Goal: Obtain resource: Download file/media

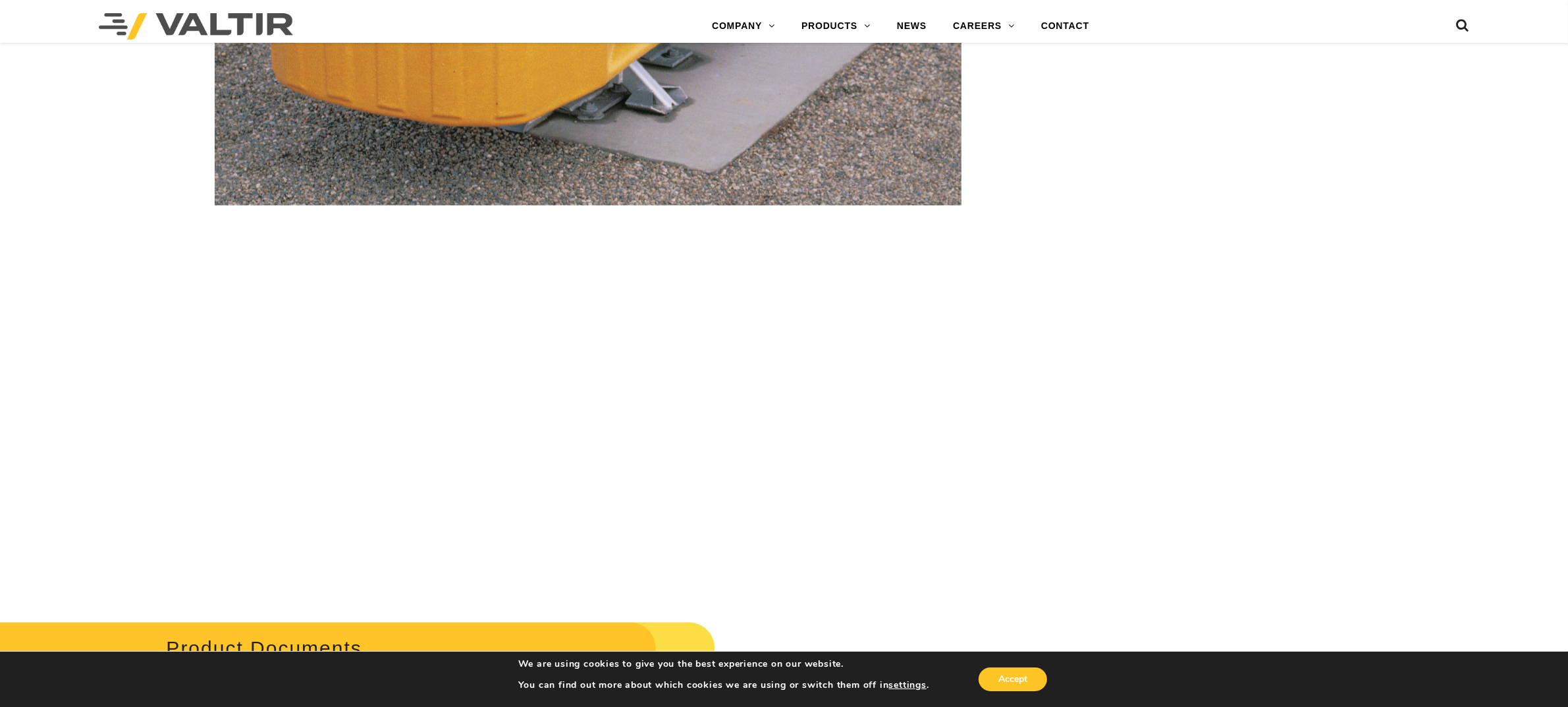
scroll to position [2716, 0]
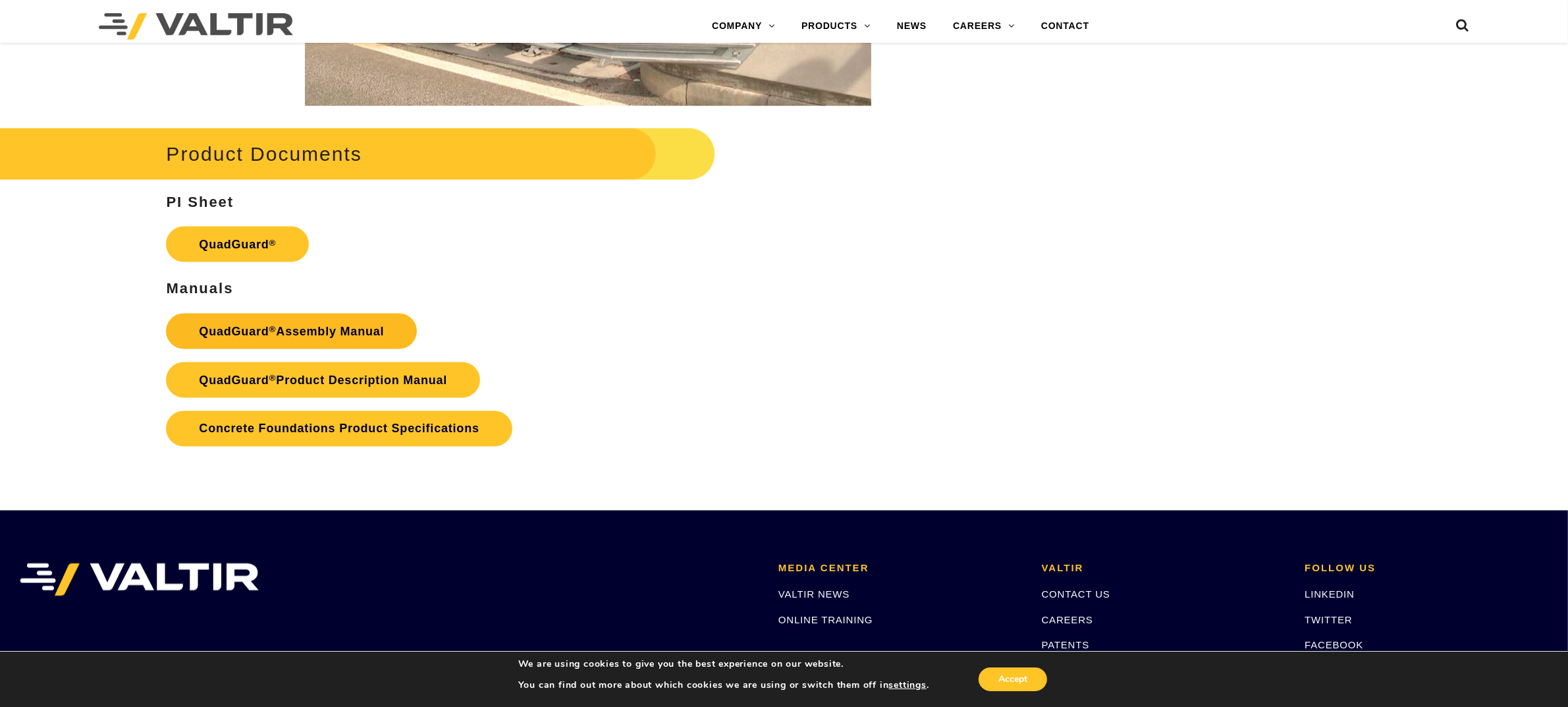
click at [252, 343] on link "QuadGuard ® Assembly Manual" at bounding box center [291, 331] width 251 height 35
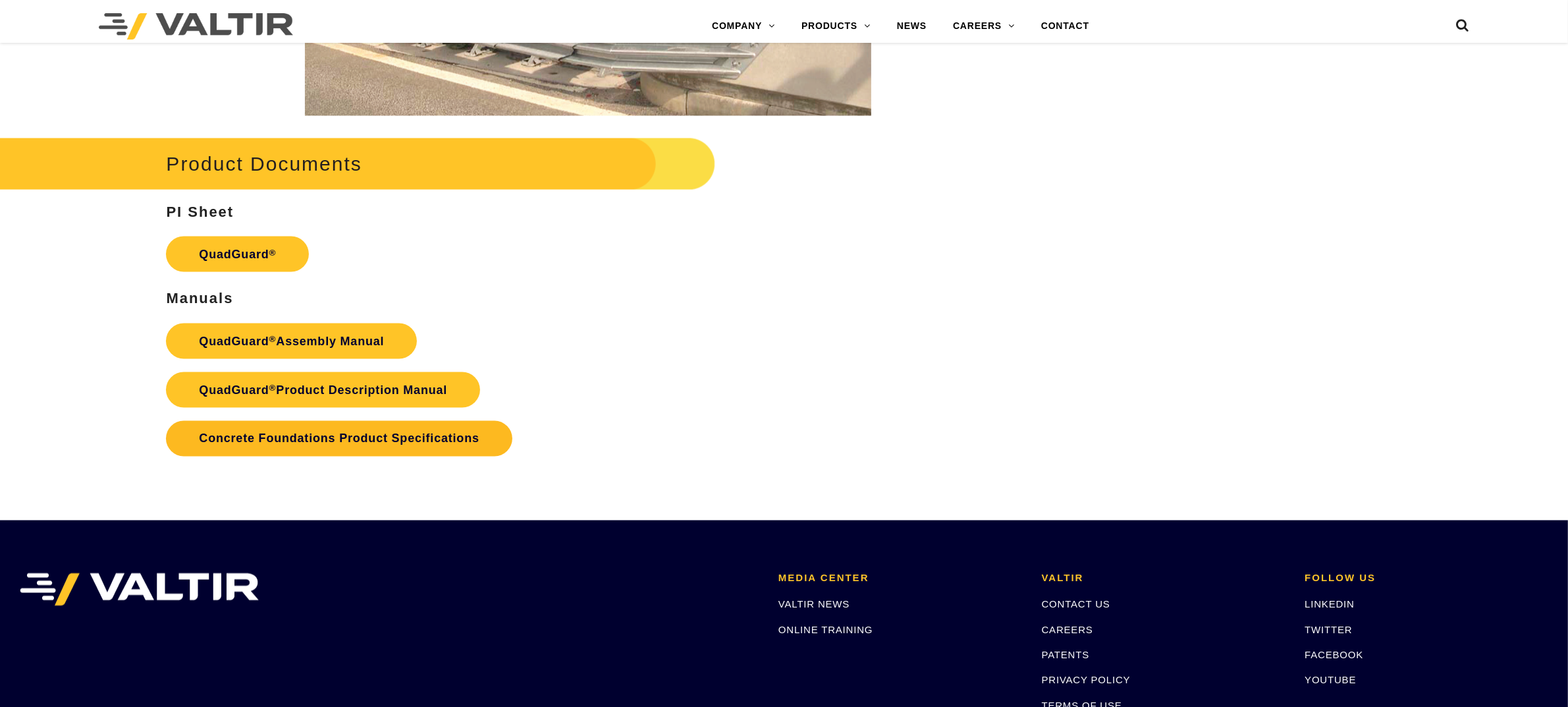
scroll to position [2716, 0]
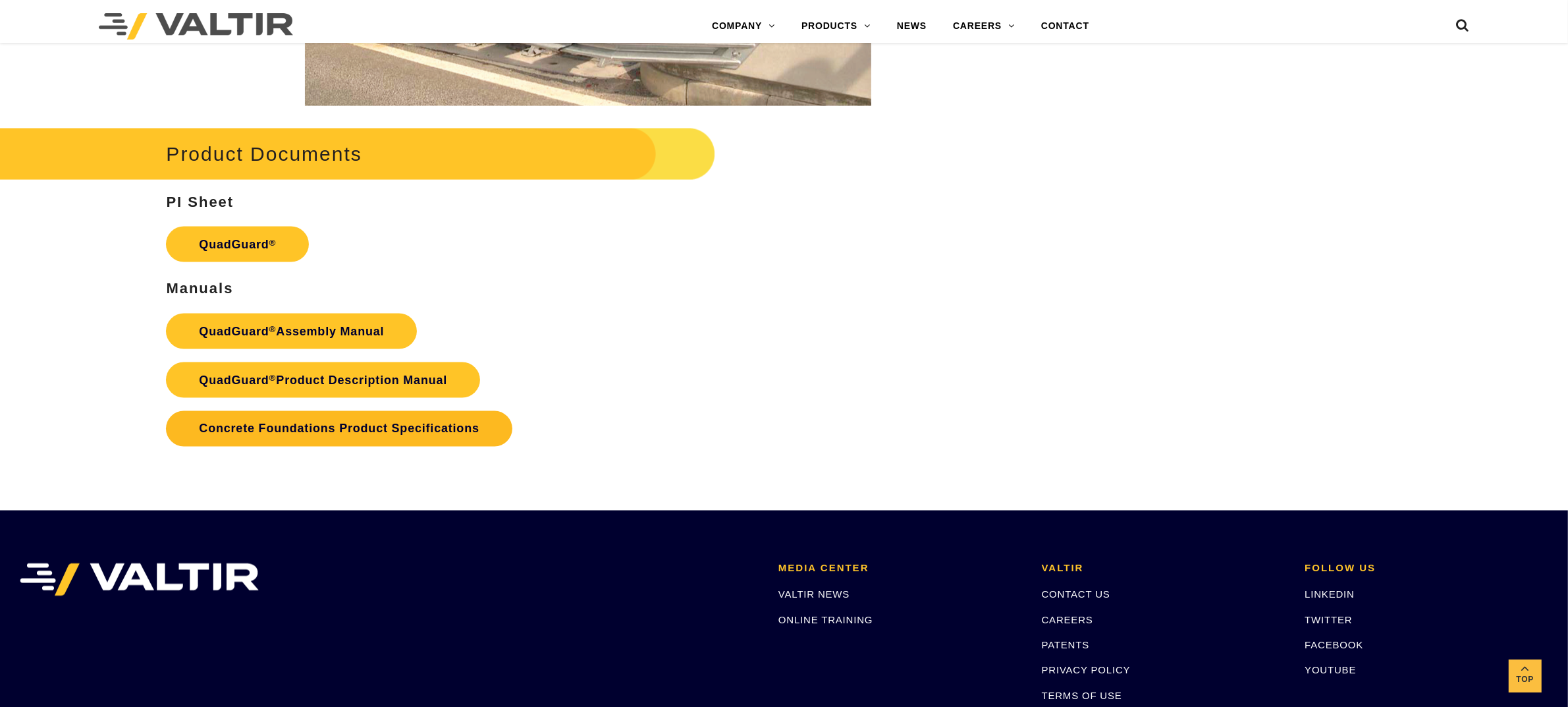
click at [287, 446] on link "Concrete Foundations Product Specifications" at bounding box center [338, 429] width 346 height 35
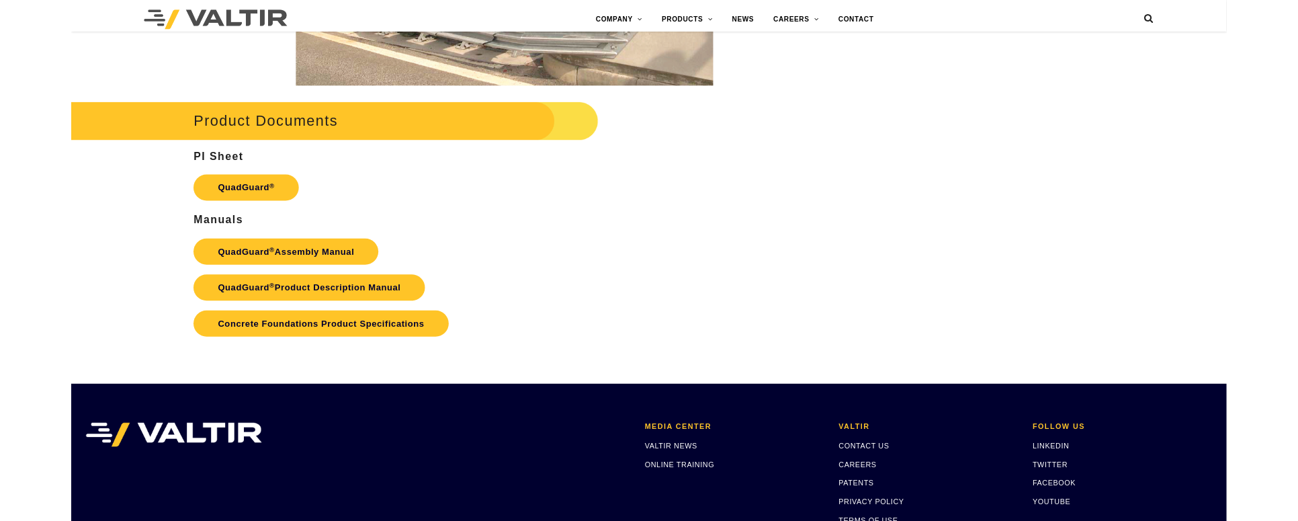
scroll to position [2770, 0]
